Goal: Task Accomplishment & Management: Manage account settings

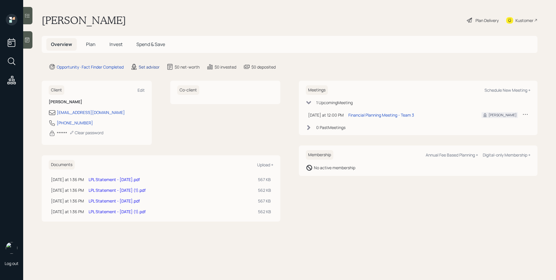
click at [154, 67] on div "Set advisor" at bounding box center [149, 67] width 21 height 6
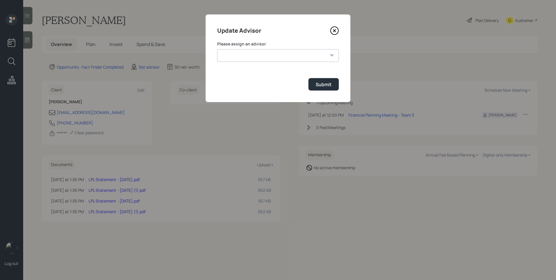
click at [277, 52] on select "[PERSON_NAME] [PERSON_NAME] End [PERSON_NAME] [PERSON_NAME] [PERSON_NAME] [PERS…" at bounding box center [278, 55] width 122 height 13
select select "d946c976-65aa-4529-ac9d-02c4f1114fc0"
click at [217, 49] on select "[PERSON_NAME] [PERSON_NAME] End [PERSON_NAME] [PERSON_NAME] [PERSON_NAME] [PERS…" at bounding box center [278, 55] width 122 height 13
drag, startPoint x: 333, startPoint y: 83, endPoint x: 295, endPoint y: 83, distance: 37.4
click at [333, 83] on button "Submit" at bounding box center [323, 84] width 30 height 12
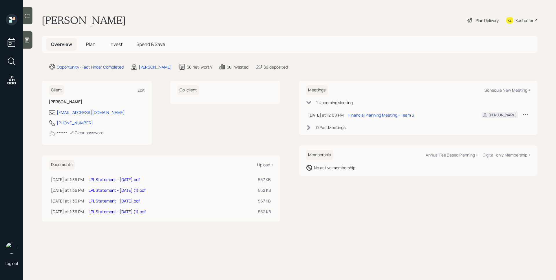
click at [25, 40] on icon at bounding box center [27, 40] width 6 height 6
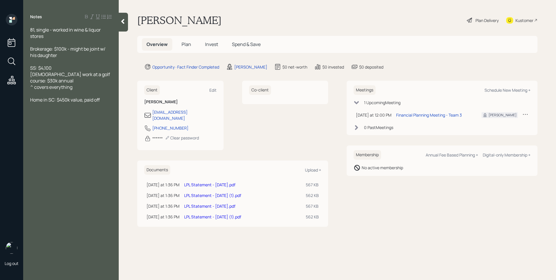
click at [391, 222] on main "[PERSON_NAME] Plan Delivery Kustomer Overview Plan Invest Spend & Save Opportun…" at bounding box center [337, 140] width 437 height 280
click at [186, 41] on span "Plan" at bounding box center [187, 44] width 10 height 6
